Goal: Task Accomplishment & Management: Manage account settings

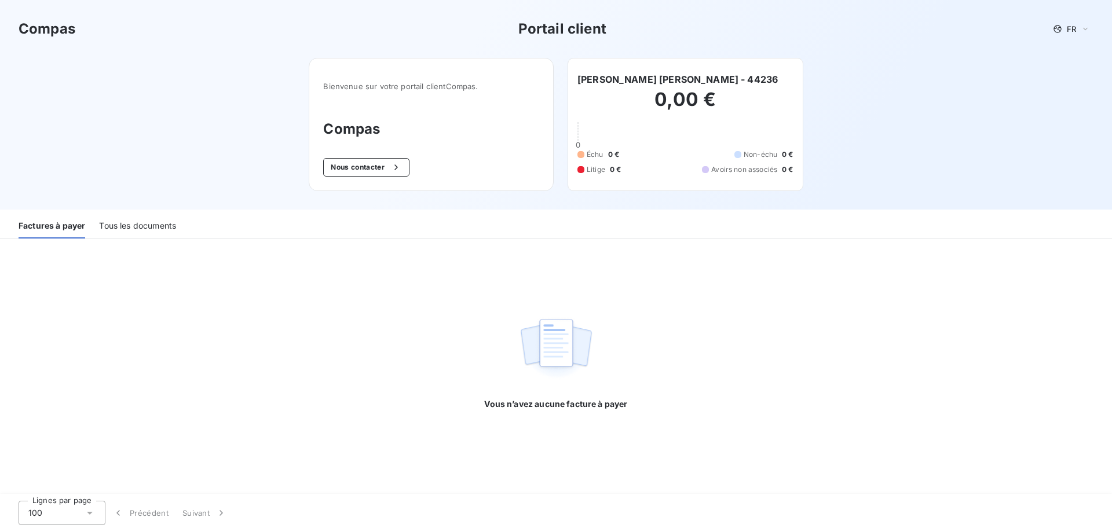
click at [148, 226] on div "Tous les documents" at bounding box center [137, 226] width 77 height 24
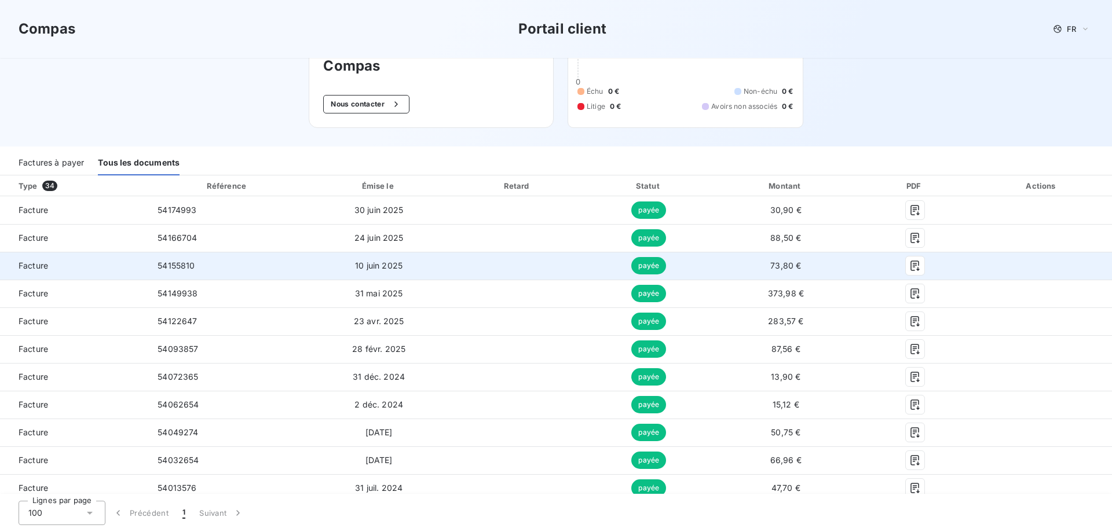
scroll to position [116, 0]
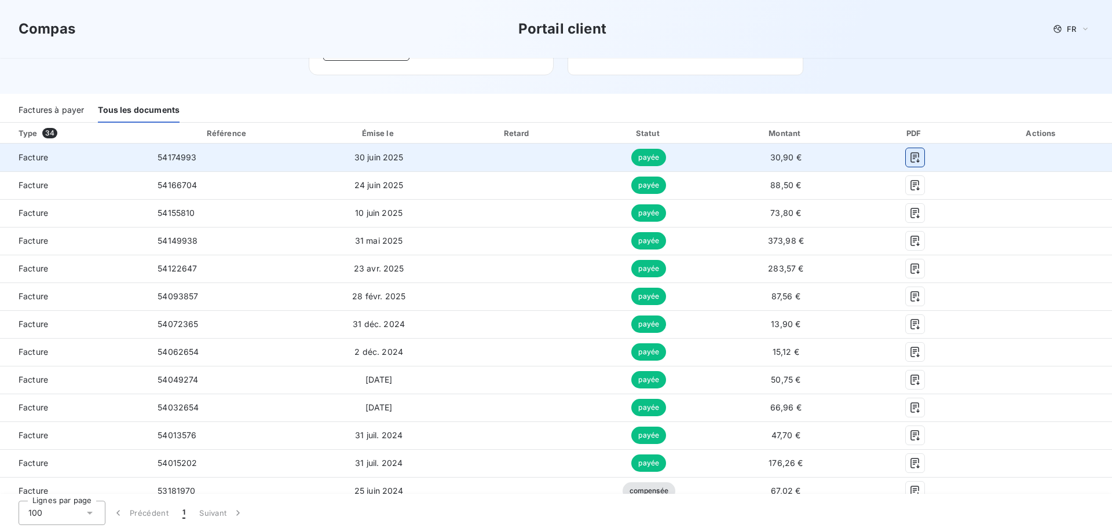
click at [910, 156] on icon "button" at bounding box center [914, 157] width 9 height 10
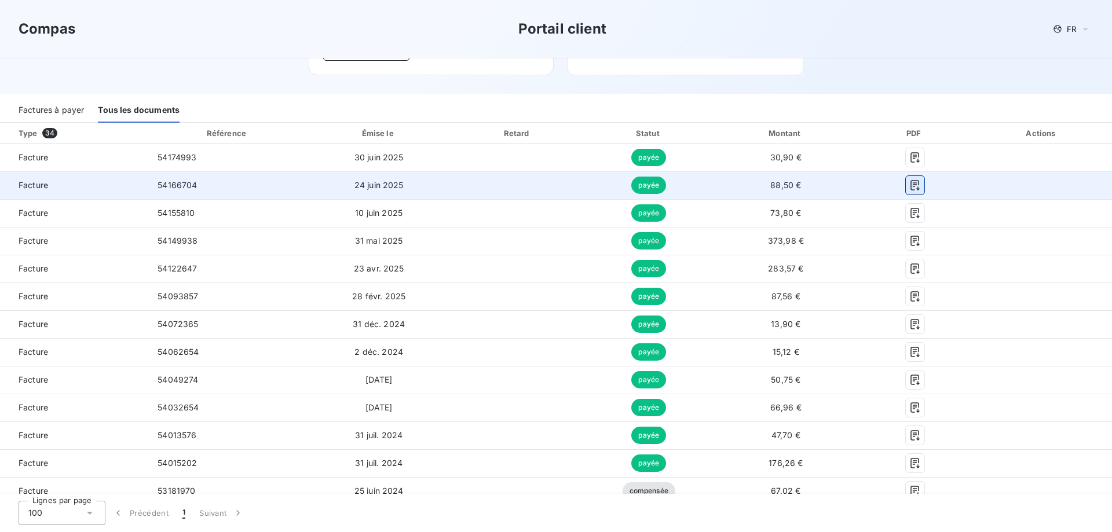
click at [909, 187] on icon "button" at bounding box center [915, 186] width 12 height 12
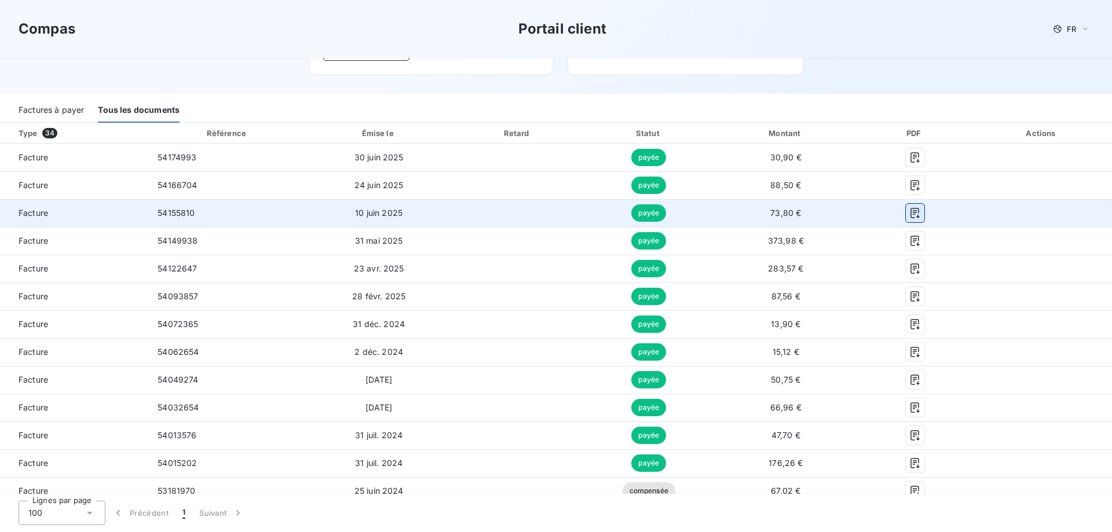
click at [909, 212] on icon "button" at bounding box center [915, 213] width 12 height 12
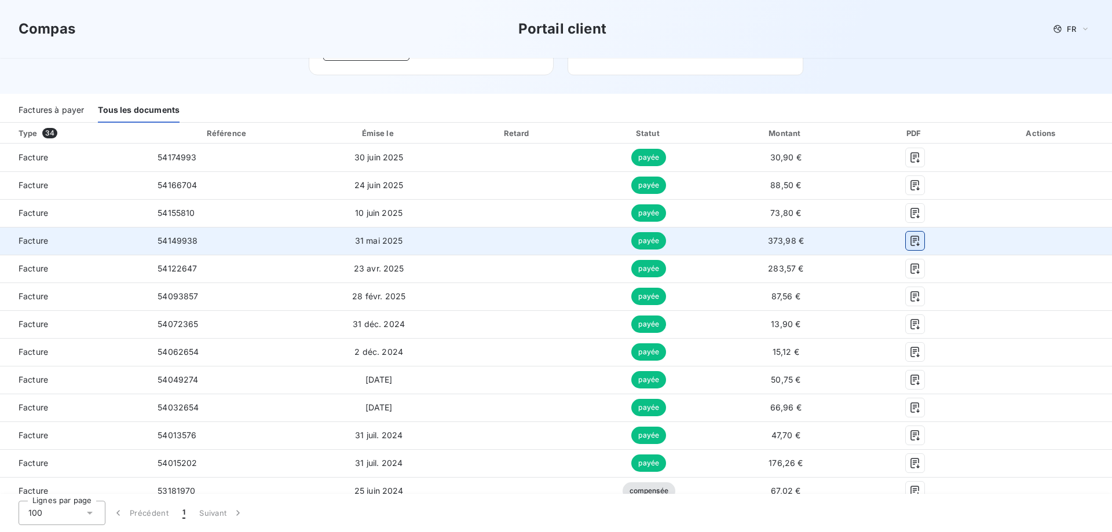
click at [912, 244] on icon "button" at bounding box center [915, 241] width 12 height 12
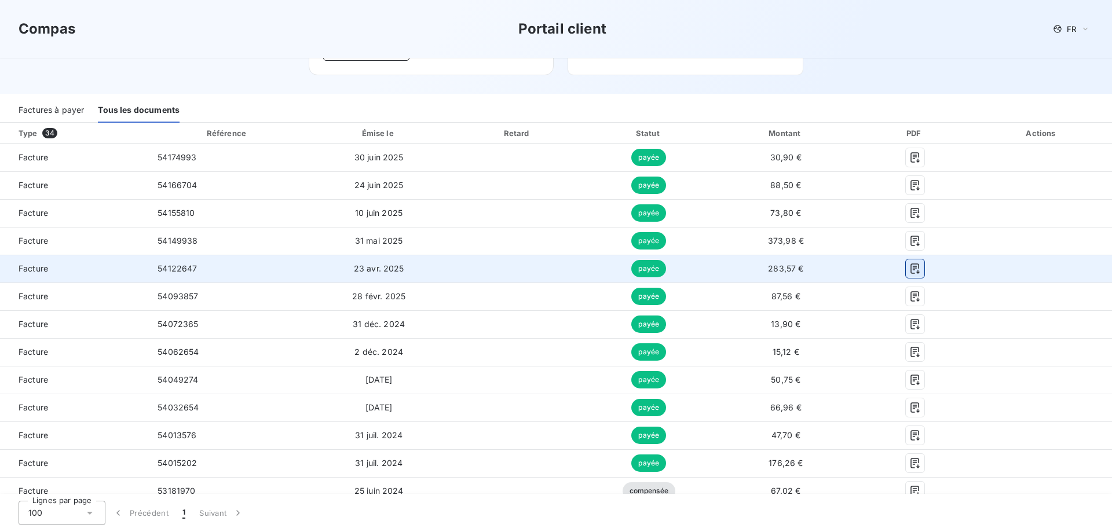
click at [910, 268] on icon "button" at bounding box center [914, 268] width 9 height 10
